Goal: Task Accomplishment & Management: Manage account settings

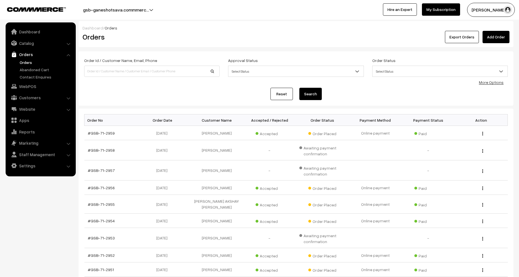
click at [26, 62] on link "Orders" at bounding box center [46, 62] width 56 height 6
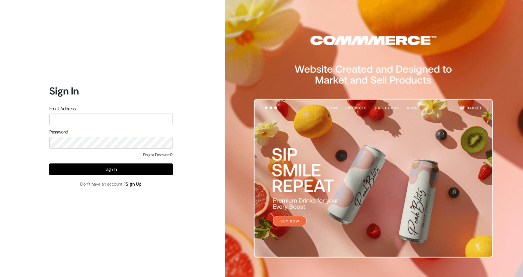
click at [75, 120] on input "text" at bounding box center [110, 120] width 123 height 12
type input "[EMAIL_ADDRESS][DOMAIN_NAME]"
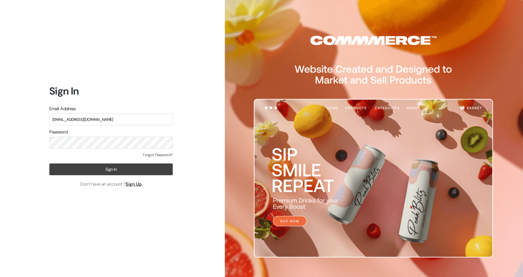
click at [115, 167] on button "Sign In" at bounding box center [110, 169] width 123 height 12
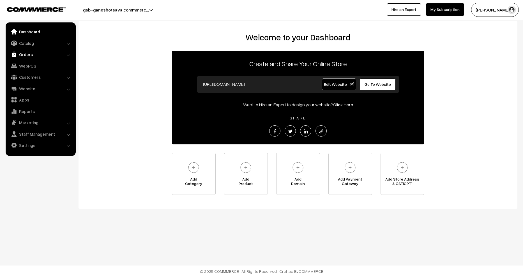
click at [21, 54] on link "Orders" at bounding box center [40, 54] width 67 height 10
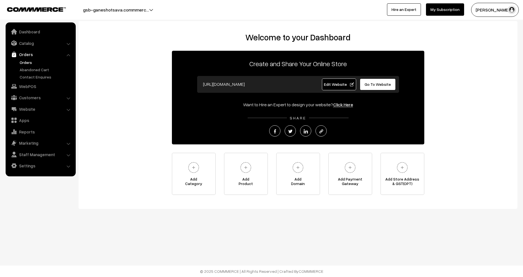
click at [20, 63] on link "Orders" at bounding box center [46, 62] width 56 height 6
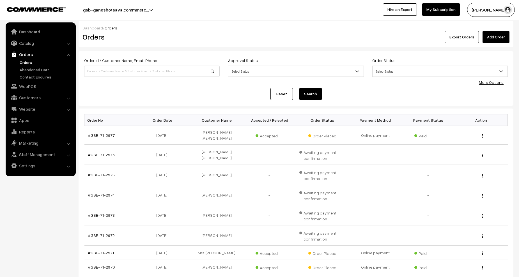
click at [29, 63] on link "Orders" at bounding box center [46, 62] width 56 height 6
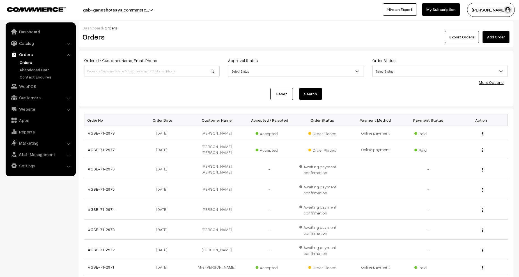
click at [22, 61] on link "Orders" at bounding box center [46, 62] width 56 height 6
click at [24, 62] on link "Orders" at bounding box center [46, 62] width 56 height 6
click at [30, 63] on link "Orders" at bounding box center [46, 62] width 56 height 6
